Goal: Book appointment/travel/reservation

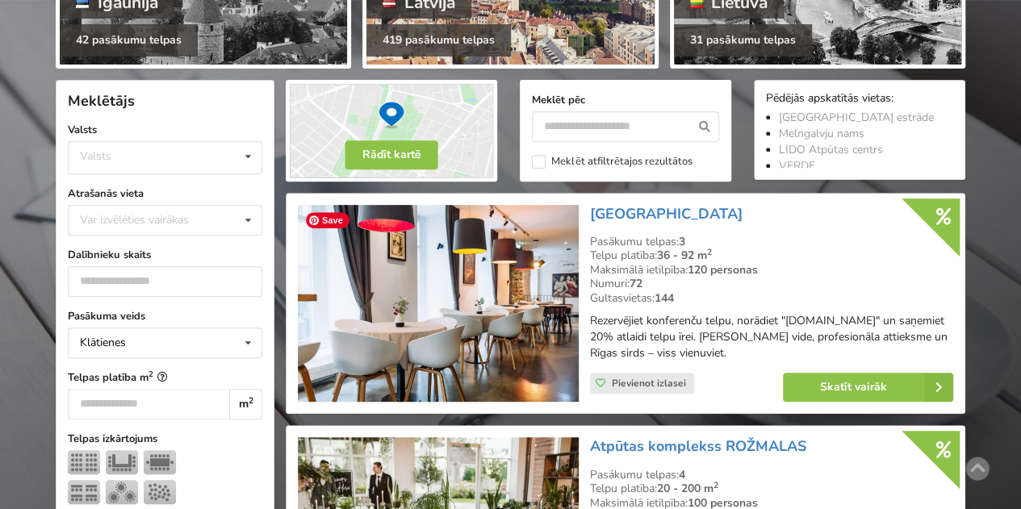
scroll to position [289, 0]
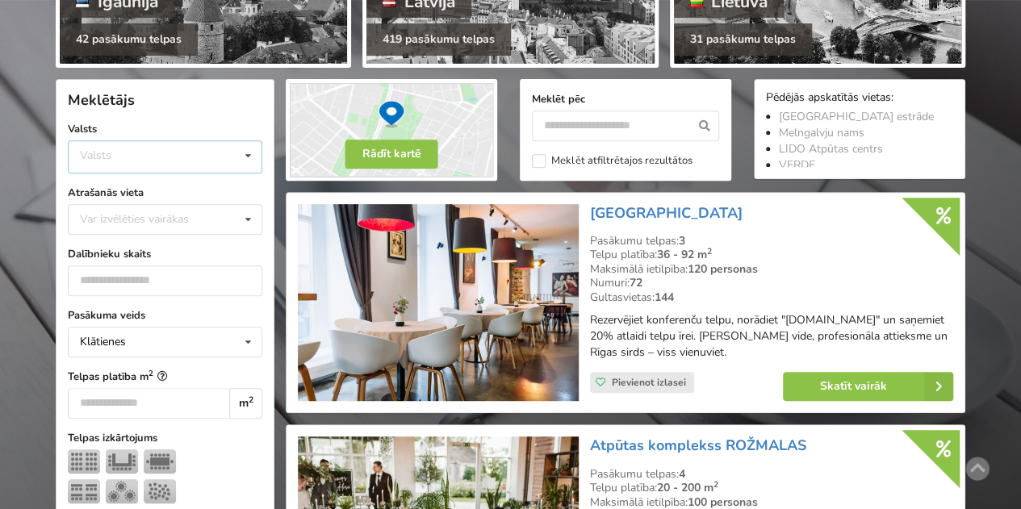
click at [142, 167] on div "Valsts Igaunija [GEOGRAPHIC_DATA] Lietuva" at bounding box center [165, 156] width 194 height 33
click at [146, 214] on div "Latvija" at bounding box center [165, 218] width 193 height 30
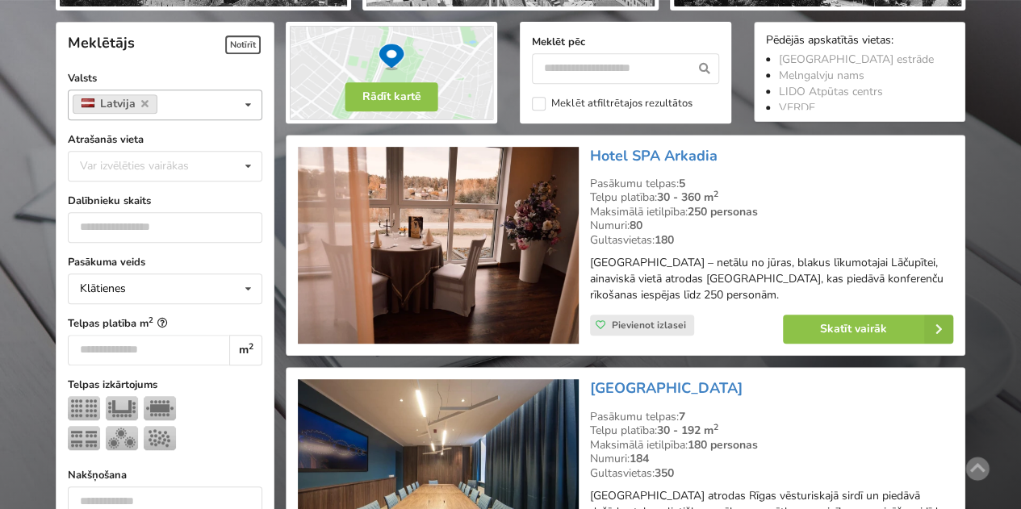
scroll to position [361, 0]
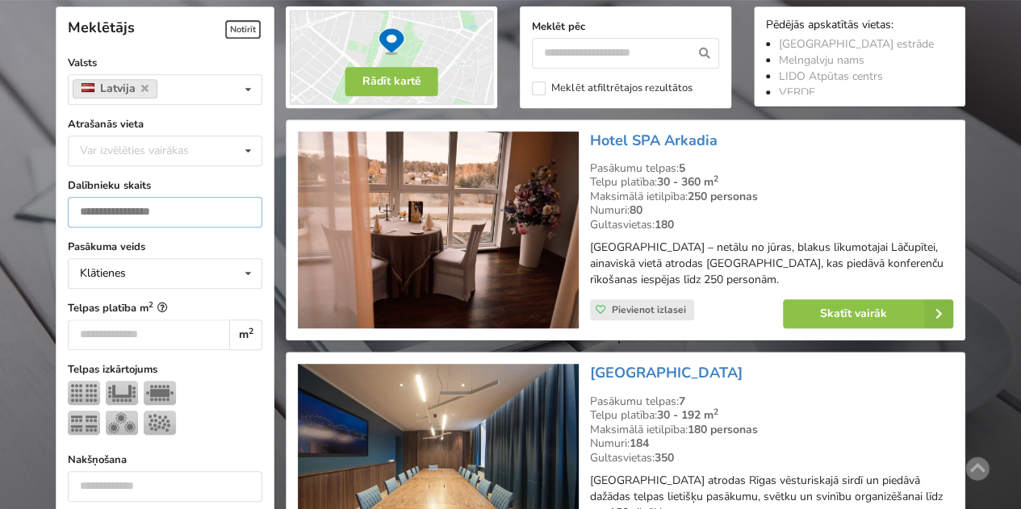
click at [146, 214] on input "number" at bounding box center [165, 212] width 194 height 31
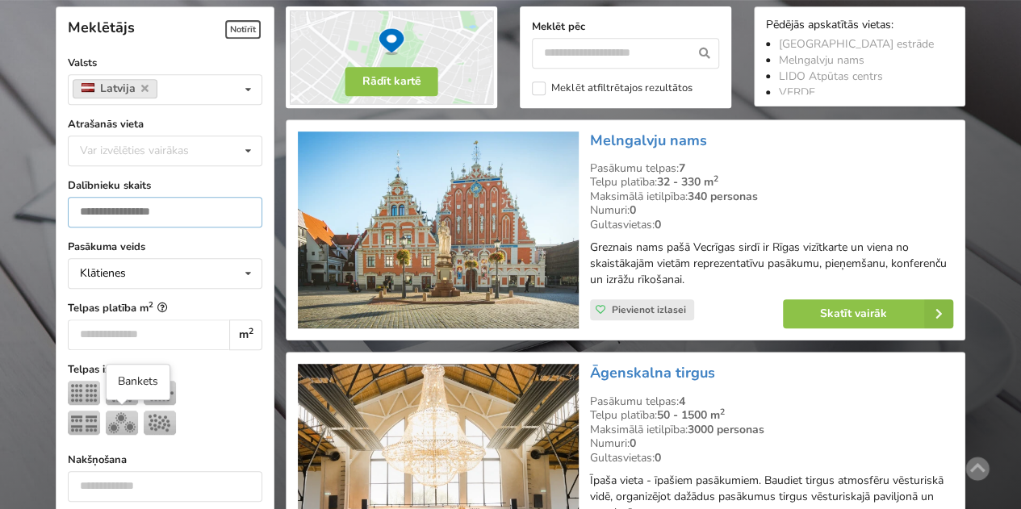
type input "***"
click at [116, 424] on img at bounding box center [122, 423] width 32 height 24
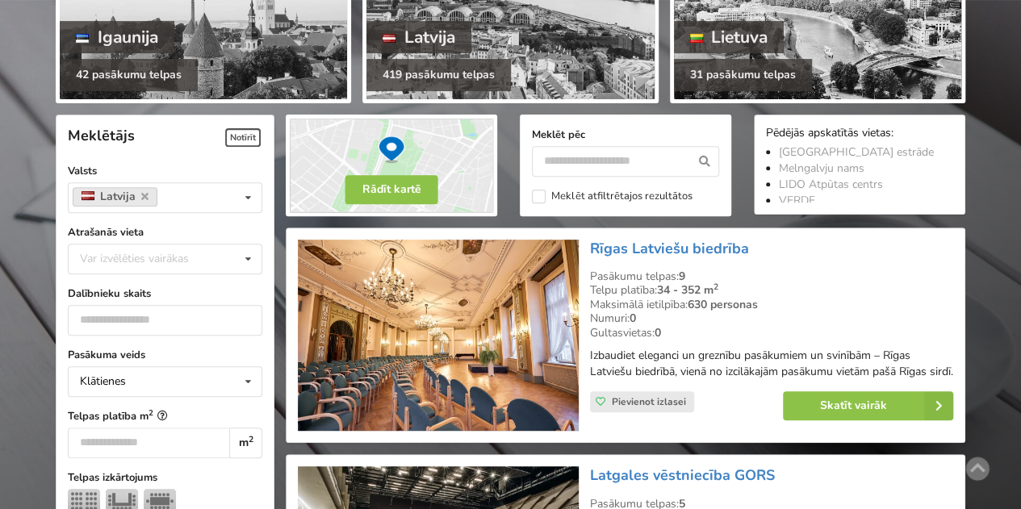
scroll to position [221, 0]
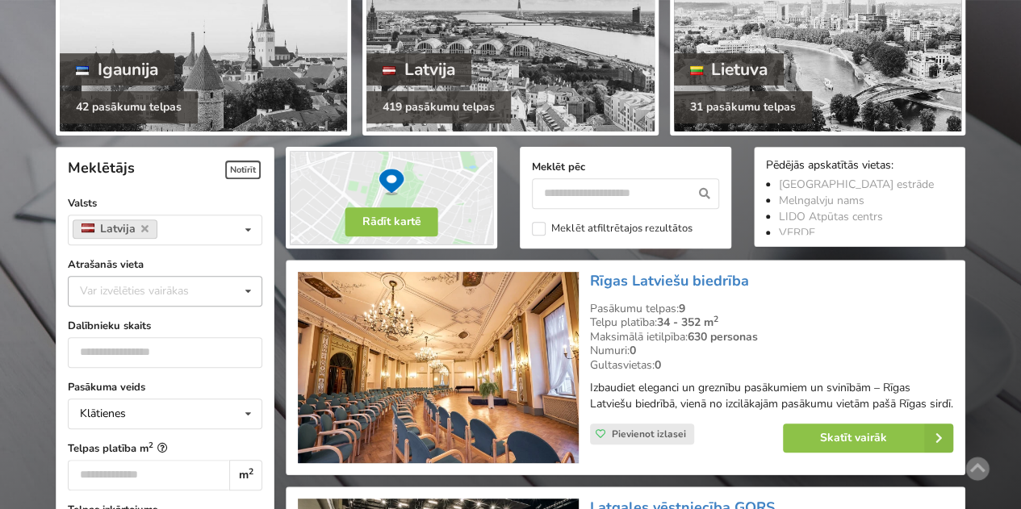
click at [140, 290] on div "Var izvēlēties vairākas" at bounding box center [150, 291] width 149 height 19
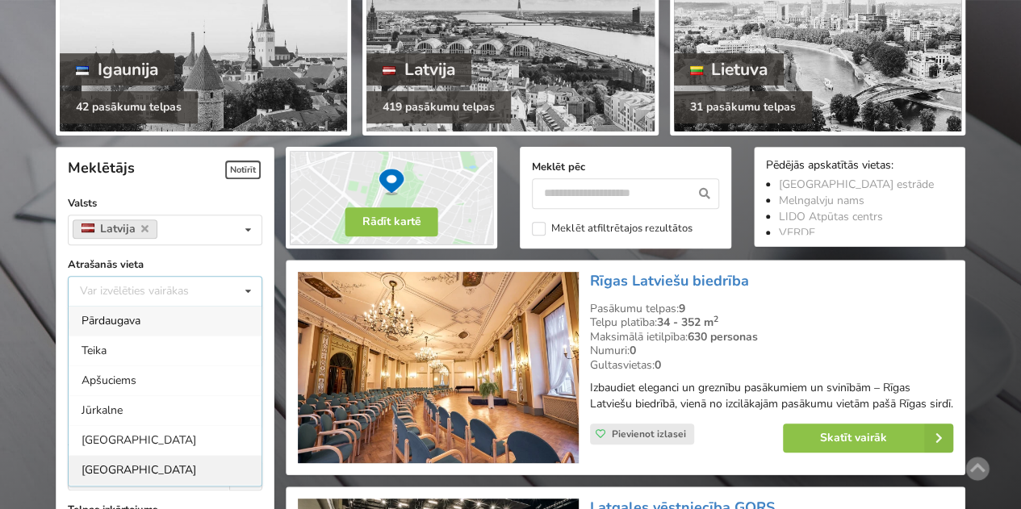
click at [128, 472] on div "[GEOGRAPHIC_DATA]" at bounding box center [165, 470] width 193 height 30
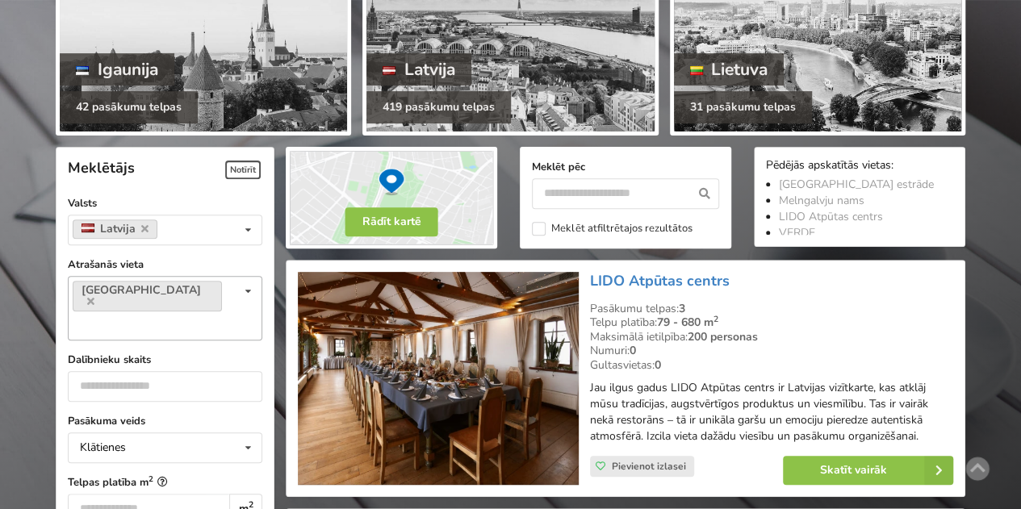
scroll to position [361, 0]
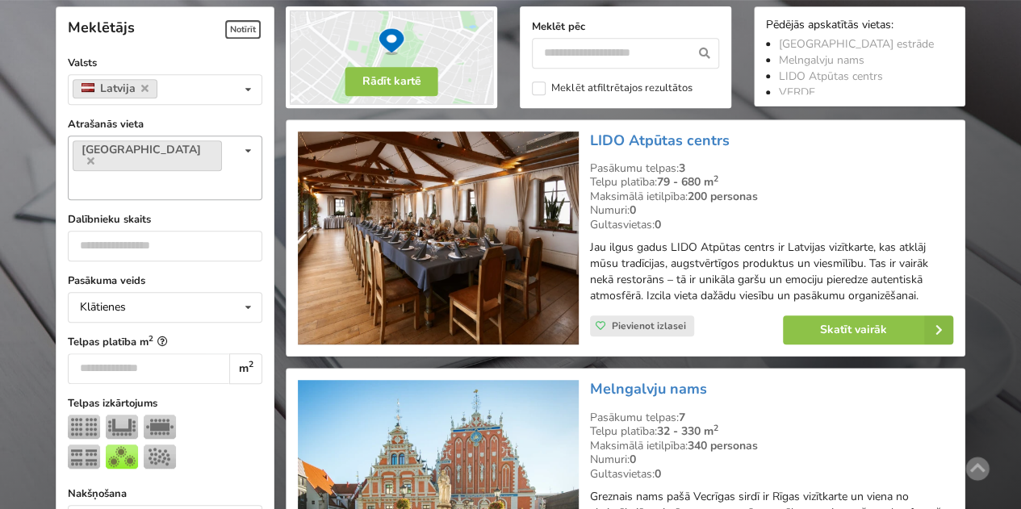
click at [172, 149] on div "Rīga Var izvēlēties vairākas Pārdaugava Teika Apšuciems Jūrkalne [GEOGRAPHIC_DA…" at bounding box center [165, 168] width 194 height 65
type input "*"
click at [179, 199] on div "Pārdaugava" at bounding box center [165, 214] width 193 height 30
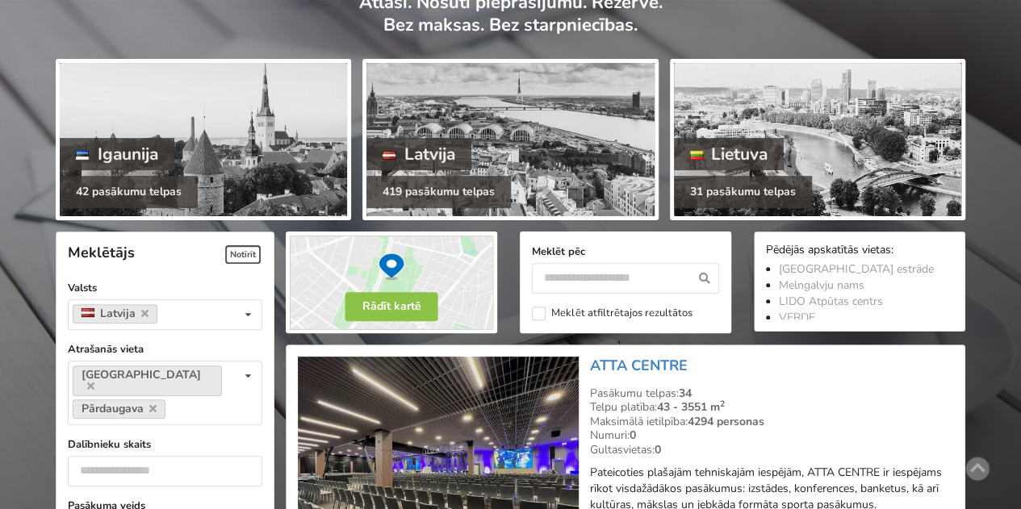
scroll to position [136, 0]
